Goal: Use online tool/utility: Utilize a website feature to perform a specific function

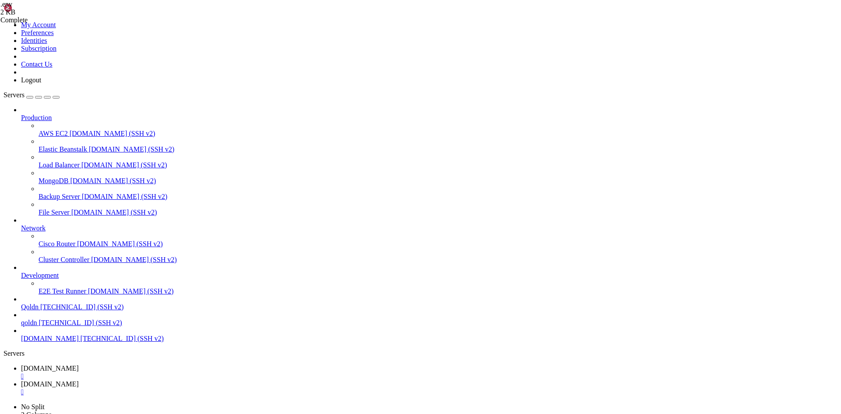
scroll to position [34995, 0]
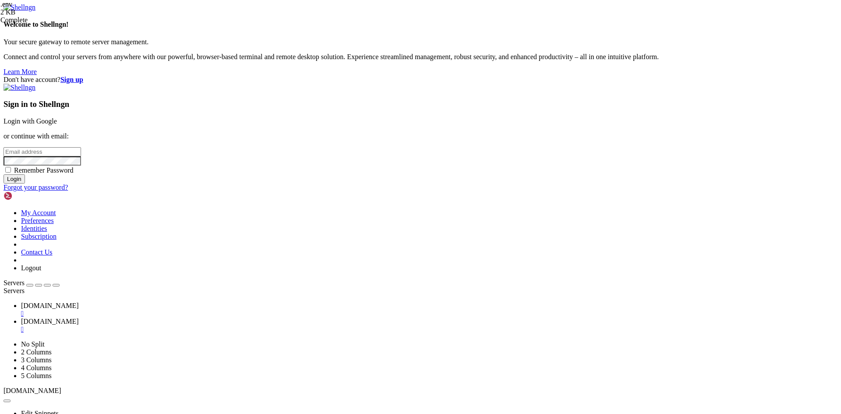
type input "root"
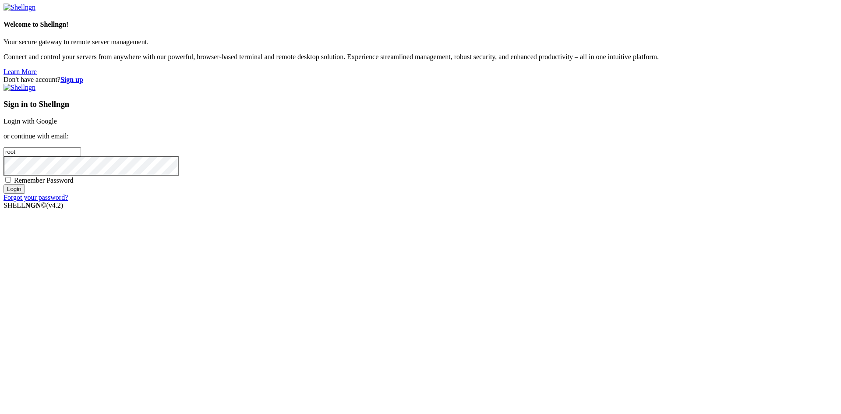
click at [57, 125] on link "Login with Google" at bounding box center [30, 120] width 53 height 7
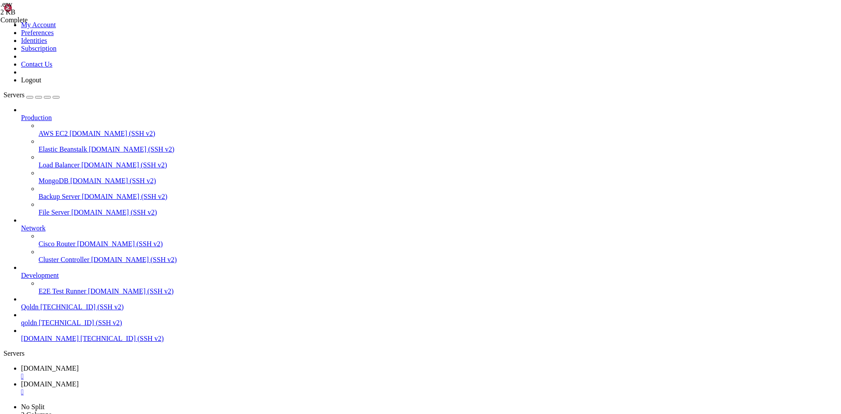
scroll to position [37781, 0]
drag, startPoint x: 8, startPoint y: 652, endPoint x: 271, endPoint y: 883, distance: 350.2
copy div "# loremi dolor: sit ametco adi ELI /seddo/eiusm te inc utlabo ETDO Magna aliqu …"
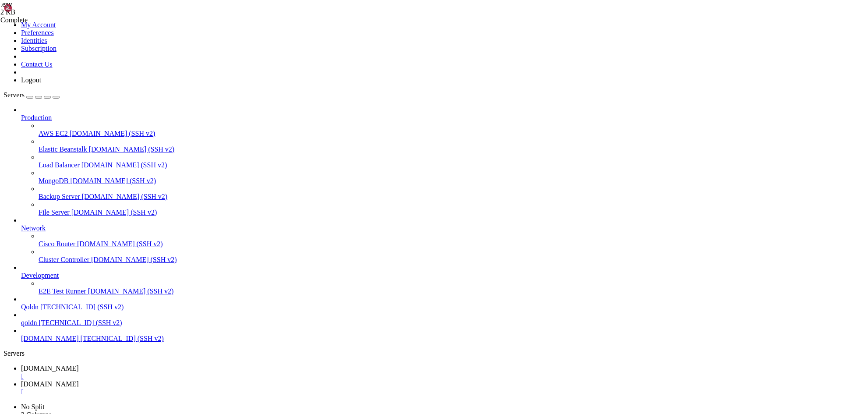
drag, startPoint x: 7, startPoint y: 692, endPoint x: 216, endPoint y: 873, distance: 276.7
copy div "noonmart@Ubuntu-2204-jammy-amd64-base : /var/www/noonmart $ php artisan optimiz…"
drag, startPoint x: 333, startPoint y: 927, endPoint x: 220, endPoint y: 885, distance: 120.2
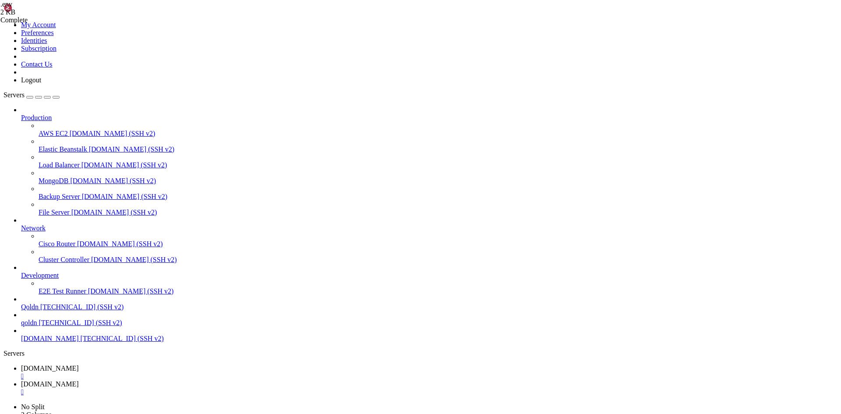
drag, startPoint x: 7, startPoint y: 863, endPoint x: 230, endPoint y: 877, distance: 224.3
copy div "noonmart@Ubuntu-2204-jammy-amd64-base : /var/www/noonmart $ grep -q "function c…"
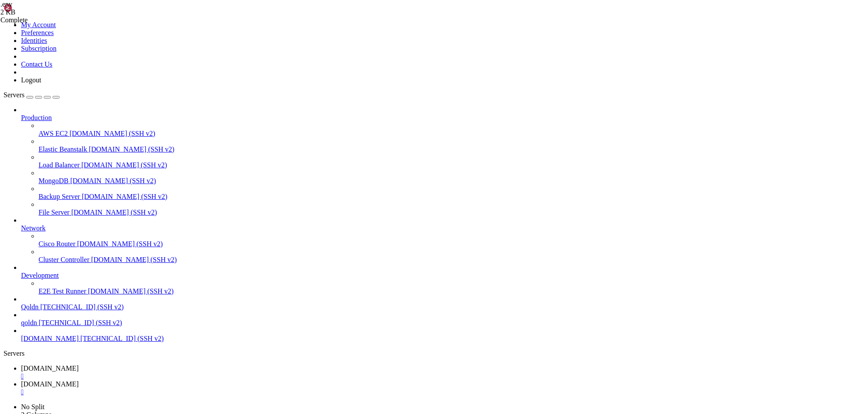
scroll to position [8, 2]
drag, startPoint x: 218, startPoint y: 662, endPoint x: 228, endPoint y: 812, distance: 150.6
drag, startPoint x: 14, startPoint y: 676, endPoint x: 215, endPoint y: 817, distance: 245.3
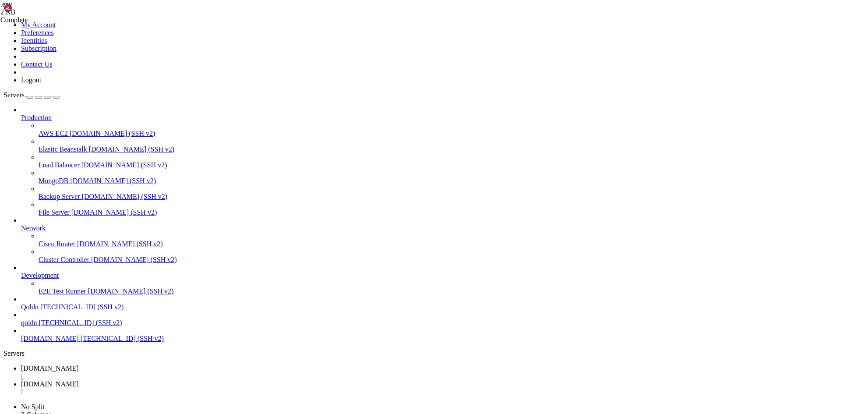
copy div "Error Class "Filament\Panels\PanelProvider" not found at app/Providers/Filament…"
drag, startPoint x: 15, startPoint y: 691, endPoint x: 50, endPoint y: 693, distance: 35.6
drag, startPoint x: 17, startPoint y: 672, endPoint x: 36, endPoint y: 679, distance: 21.2
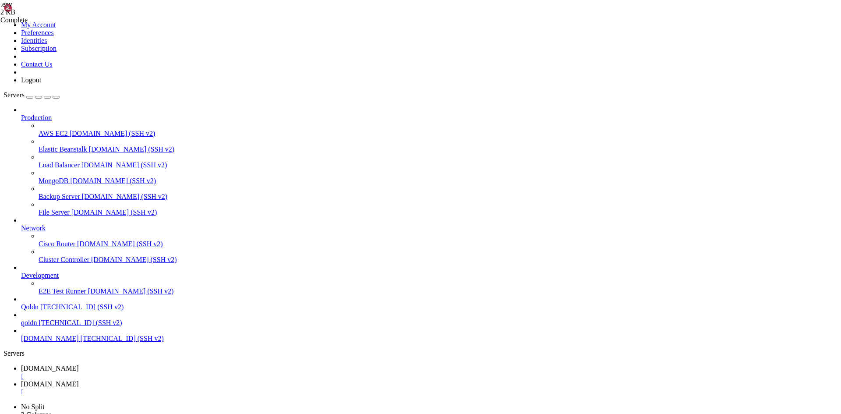
drag, startPoint x: 7, startPoint y: 661, endPoint x: 217, endPoint y: 817, distance: 261.8
copy div "noonmart@Ubuntu-2204-jammy-amd64-base : /var/www/noonmart $ php artisan route:c…"
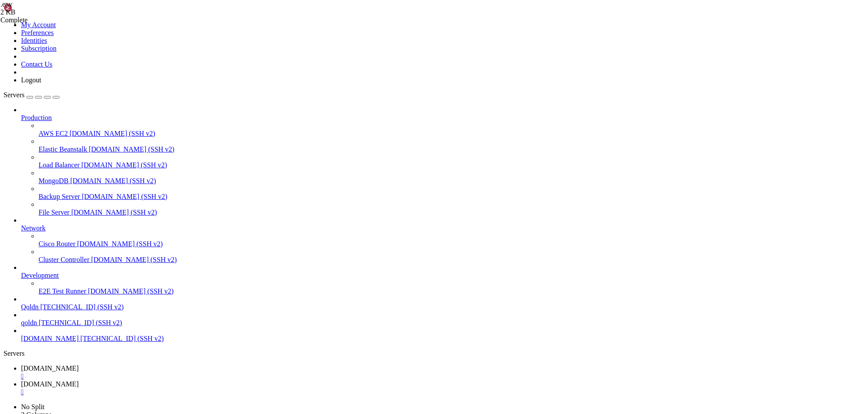
drag, startPoint x: 43, startPoint y: 573, endPoint x: 57, endPoint y: 573, distance: 14.0
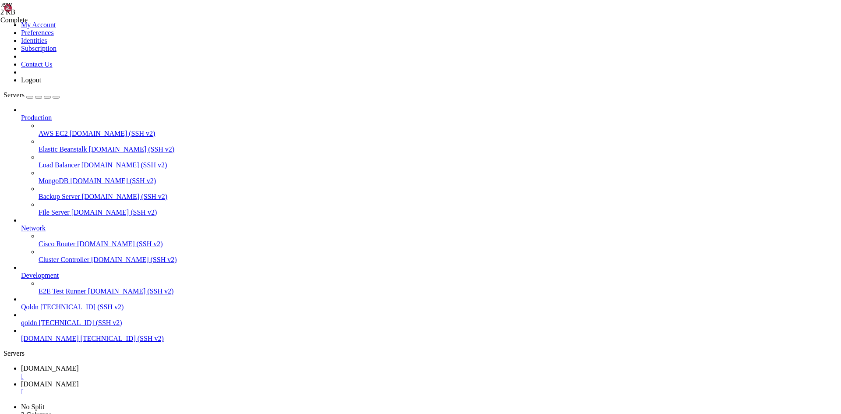
drag, startPoint x: 6, startPoint y: 871, endPoint x: 143, endPoint y: 883, distance: 137.6
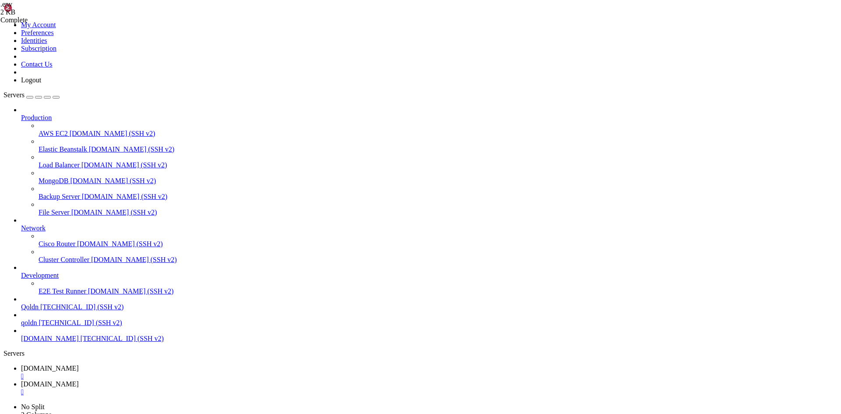
drag, startPoint x: 6, startPoint y: 870, endPoint x: 27, endPoint y: 875, distance: 22.0
drag, startPoint x: 7, startPoint y: 870, endPoint x: 241, endPoint y: 881, distance: 234.6
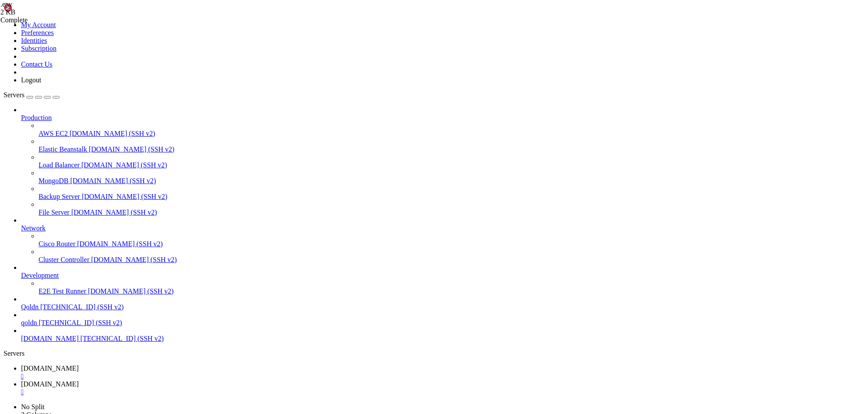
copy div "noonmart@Ubuntu-2204-jammy-amd64-base : /var/www/noonmart $ Route::post('/check…"
drag, startPoint x: 7, startPoint y: 721, endPoint x: 215, endPoint y: 876, distance: 259.1
copy div "loremips@Dolors-1999-ametc-adi88-elit : /sed/doe/temporin $ Utlab::etdo('/magna…"
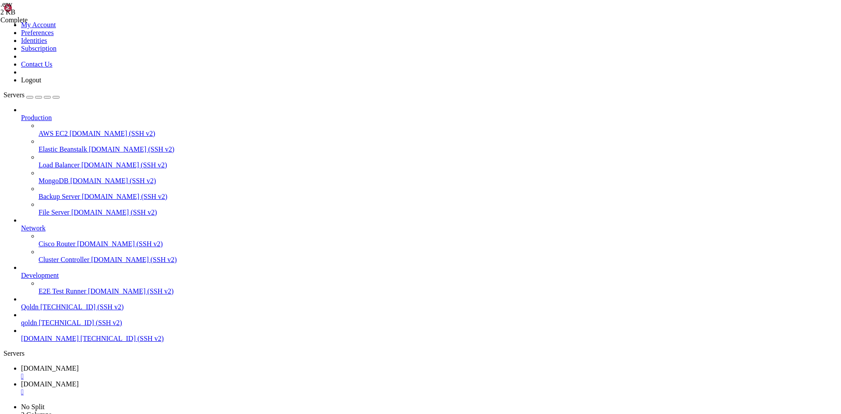
scroll to position [45556, 0]
drag, startPoint x: 7, startPoint y: 608, endPoint x: 206, endPoint y: 868, distance: 327.1
copy div "noonmart@Ubuntu-2204-jammy-amd64-base : /var/www/noonmart $ php artisan make:fi…"
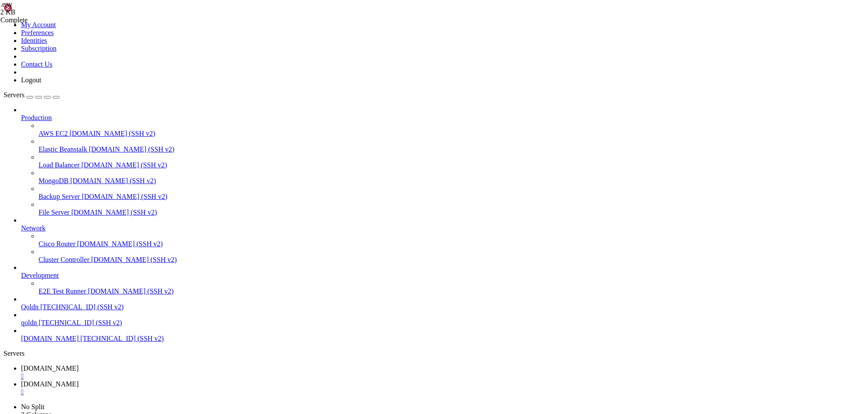
scroll to position [46643, 0]
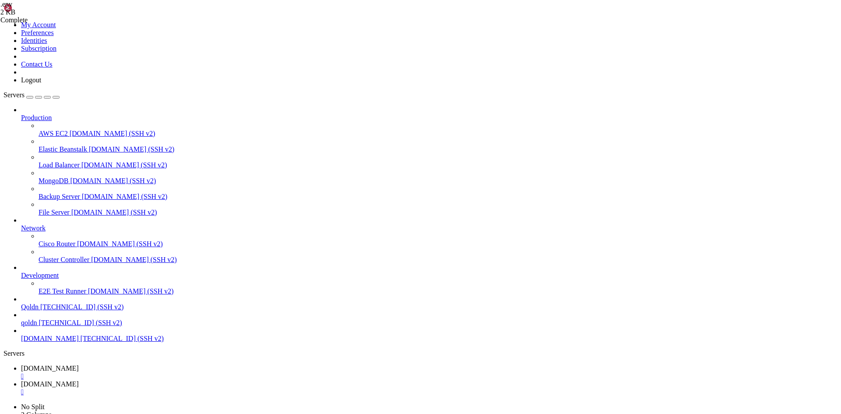
drag, startPoint x: 333, startPoint y: 927, endPoint x: 217, endPoint y: 887, distance: 121.9
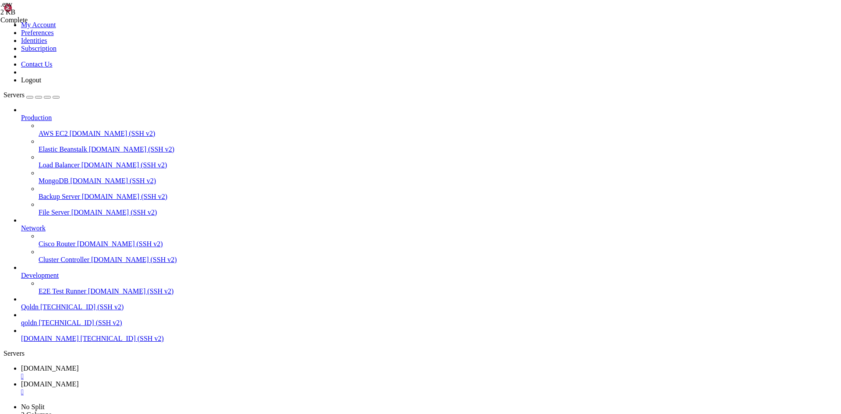
scroll to position [51484, 0]
drag, startPoint x: 7, startPoint y: 690, endPoint x: 202, endPoint y: 877, distance: 269.9
copy div "noonmart@Ubuntu-2204-jammy-amd64-base : /var/www/noonmart $ php artisan optimiz…"
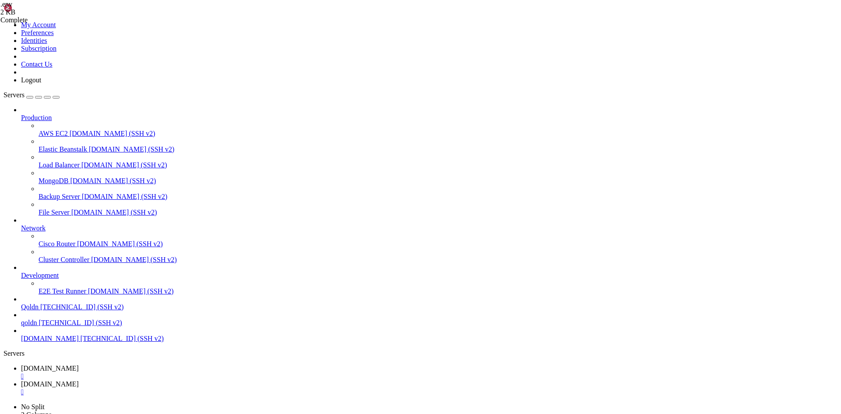
drag, startPoint x: 333, startPoint y: 928, endPoint x: 220, endPoint y: 888, distance: 119.8
drag, startPoint x: 7, startPoint y: 690, endPoint x: 217, endPoint y: 875, distance: 280.3
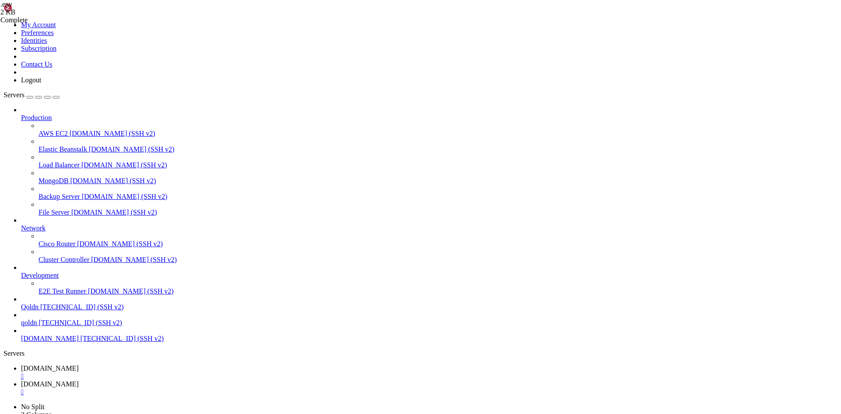
copy div "noonmart@Ubuntu-2204-jammy-amd64-base : /var/www/noonmart $ php artisan optimiz…"
